Goal: Complete application form

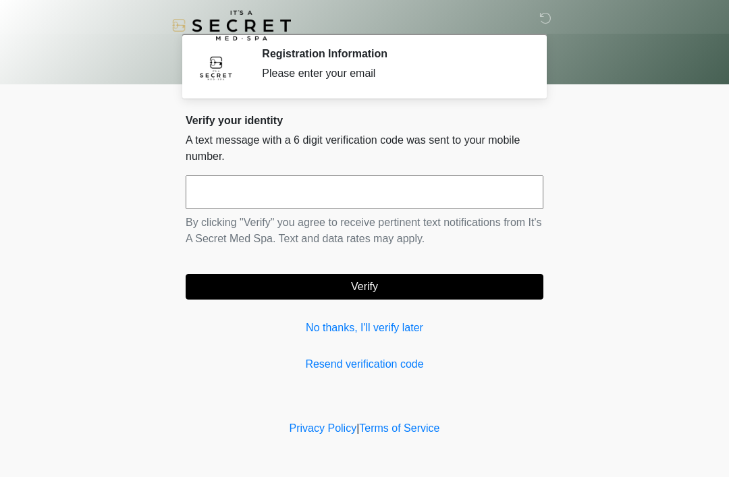
click at [388, 333] on link "No thanks, I'll verify later" at bounding box center [365, 328] width 358 height 16
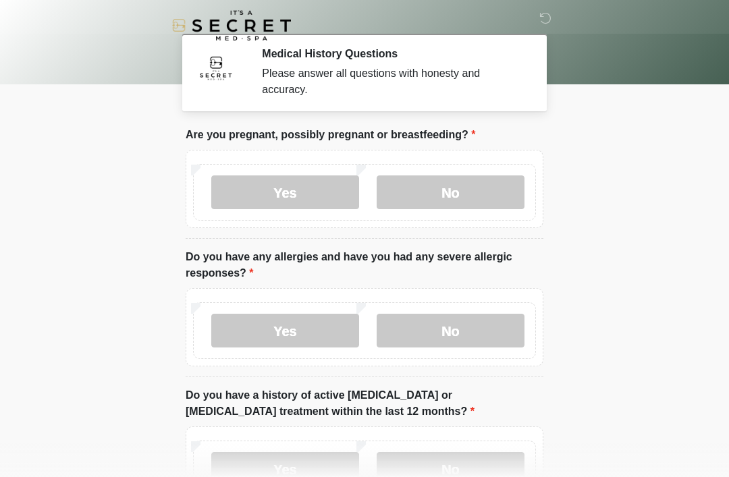
click at [452, 191] on label "No" at bounding box center [451, 193] width 148 height 34
click at [452, 331] on label "No" at bounding box center [451, 331] width 148 height 34
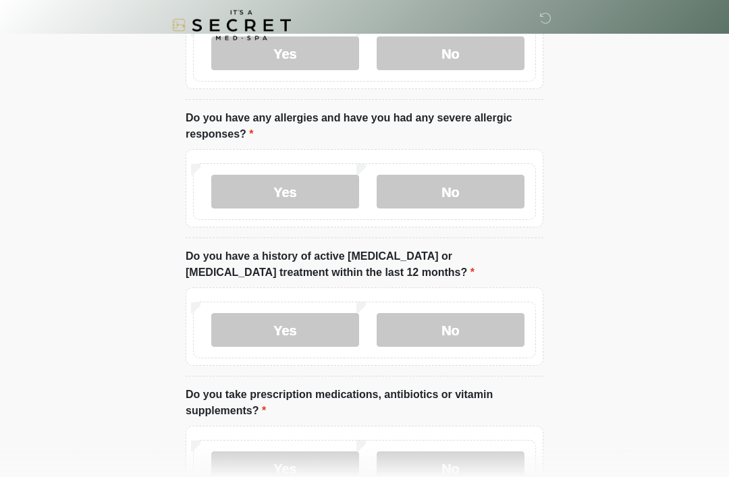
click at [452, 333] on label "No" at bounding box center [451, 331] width 148 height 34
click at [443, 473] on label "No" at bounding box center [451, 469] width 148 height 34
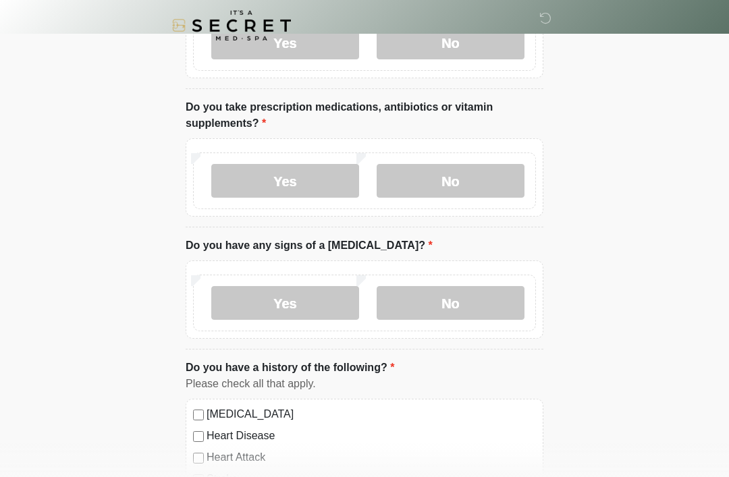
click at [464, 302] on label "No" at bounding box center [451, 303] width 148 height 34
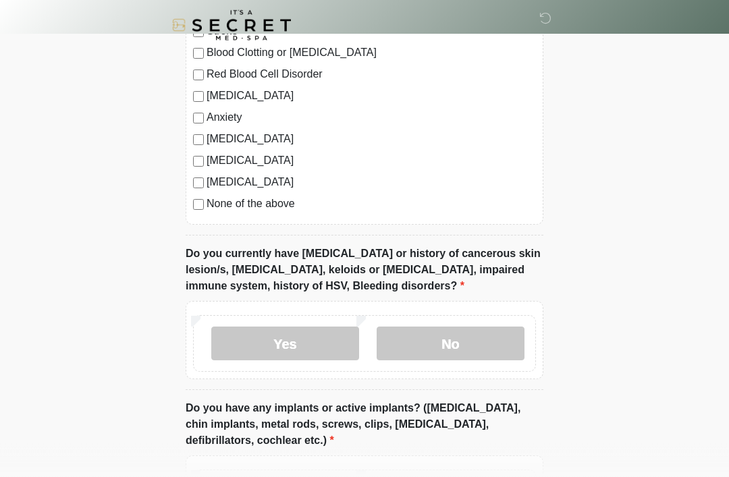
click at [423, 334] on label "No" at bounding box center [451, 344] width 148 height 34
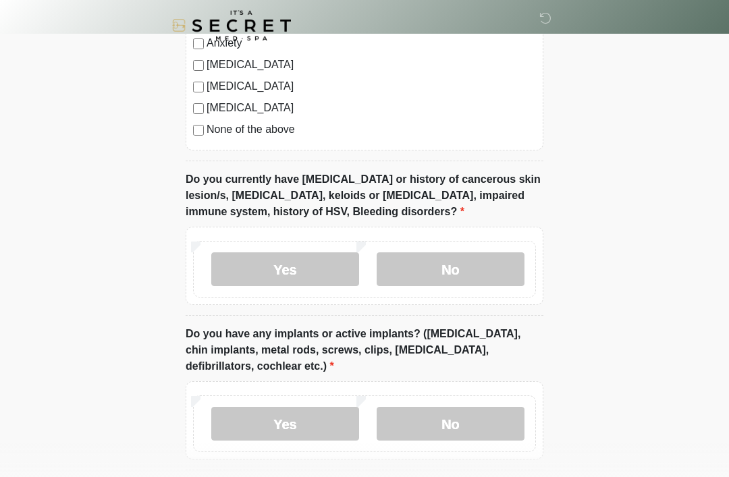
click at [442, 423] on label "No" at bounding box center [451, 424] width 148 height 34
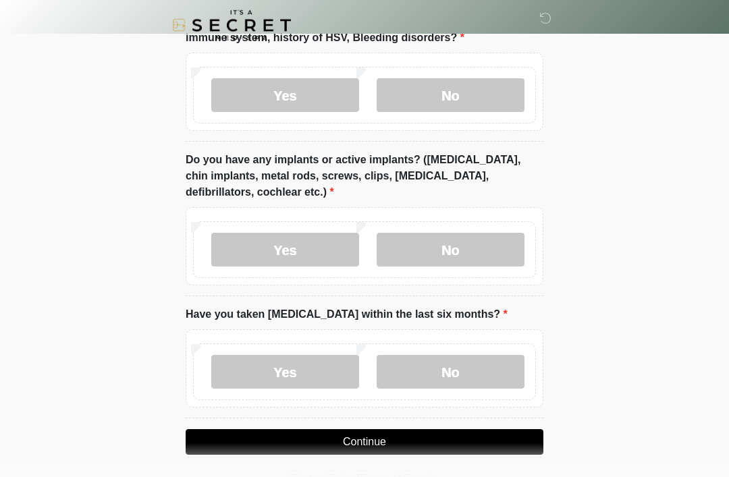
click at [454, 386] on label "No" at bounding box center [451, 373] width 148 height 34
click at [428, 444] on button "Continue" at bounding box center [365, 442] width 358 height 26
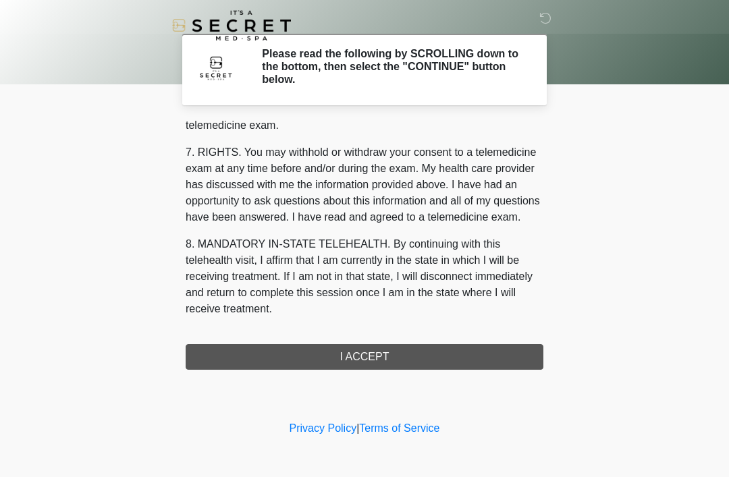
scroll to position [576, 0]
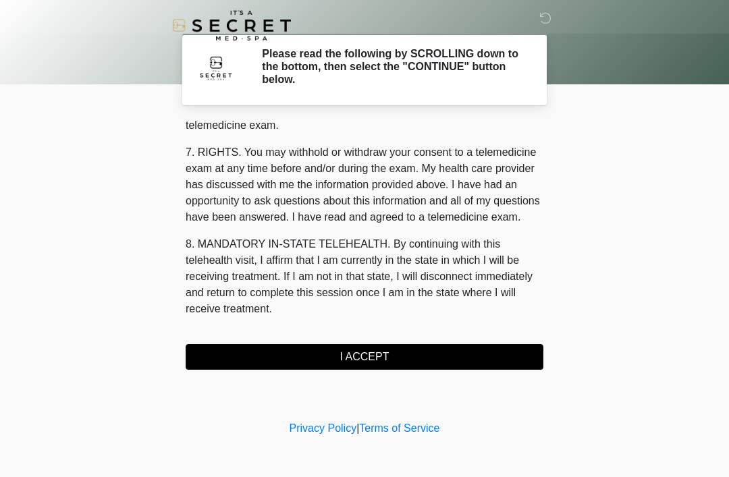
click at [409, 360] on button "I ACCEPT" at bounding box center [365, 357] width 358 height 26
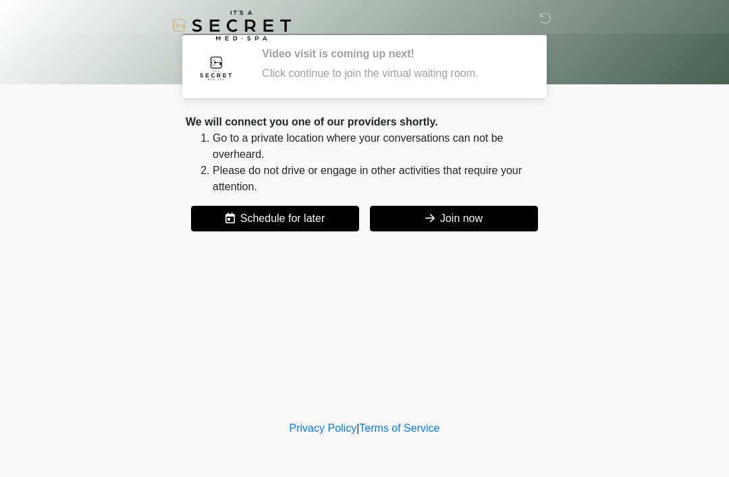
click at [472, 221] on button "Join now" at bounding box center [454, 219] width 168 height 26
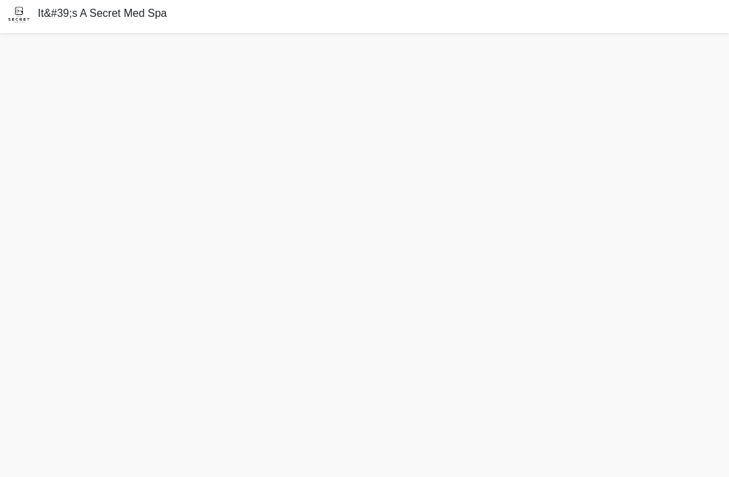
scroll to position [47, 0]
